Goal: Find specific fact

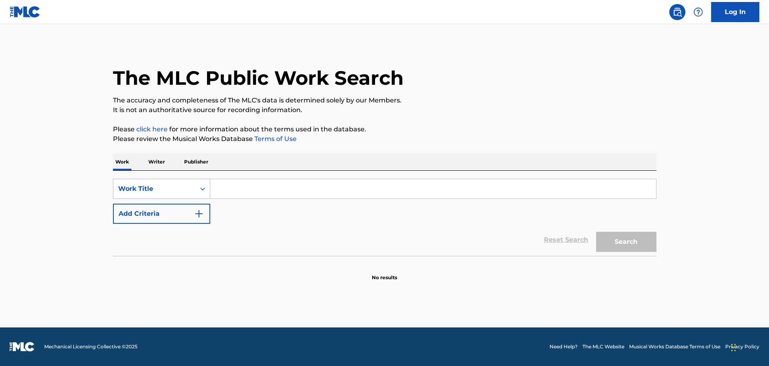
click at [168, 189] on div "Work Title" at bounding box center [154, 189] width 72 height 10
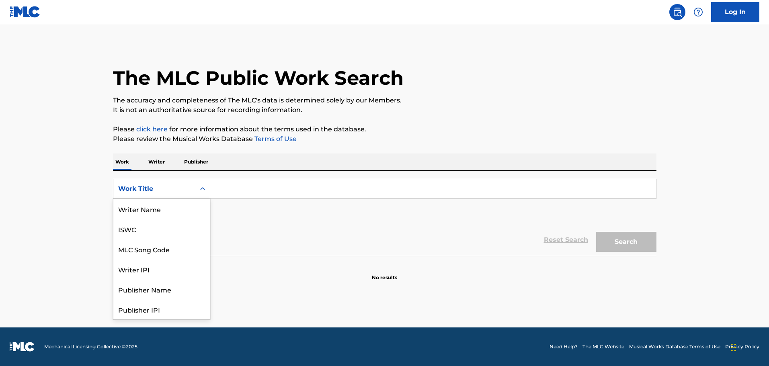
scroll to position [40, 0]
click at [162, 216] on div "MLC Song Code" at bounding box center [161, 209] width 97 height 20
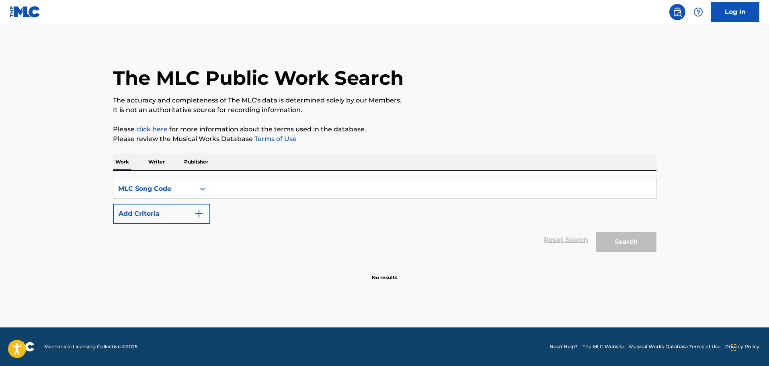
click at [262, 187] on input "Search Form" at bounding box center [433, 188] width 446 height 19
paste input "SH9AZN"
type input "SH9AZN"
click at [615, 239] on button "Search" at bounding box center [626, 242] width 60 height 20
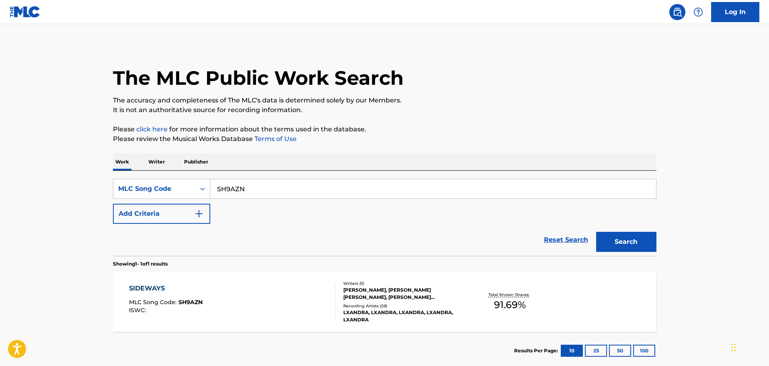
click at [234, 297] on div "SIDEWAYS MLC Song Code : SH9AZN ISWC :" at bounding box center [232, 302] width 207 height 36
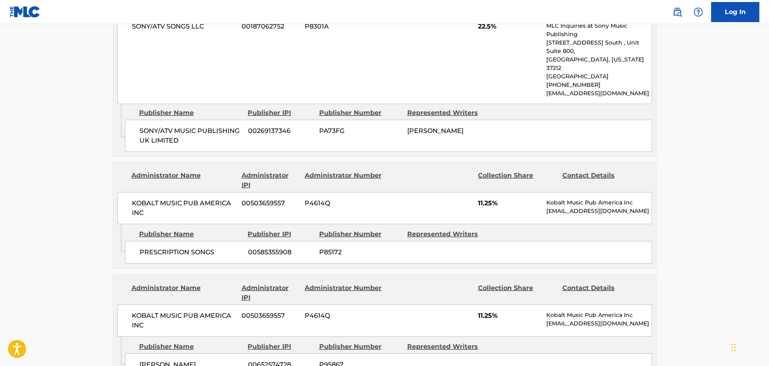
scroll to position [643, 0]
